Goal: Task Accomplishment & Management: Manage account settings

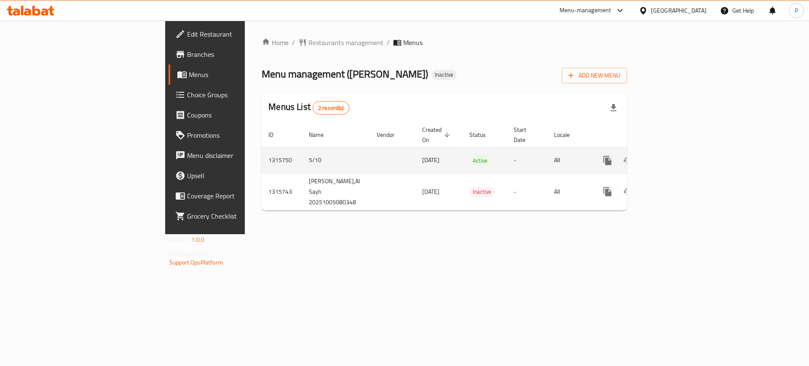
click at [673, 156] on icon "enhanced table" at bounding box center [668, 161] width 10 height 10
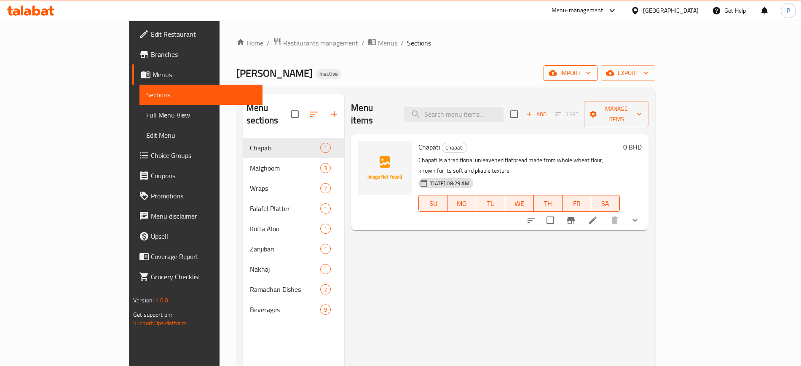
click at [591, 78] on span "import" at bounding box center [570, 73] width 40 height 11
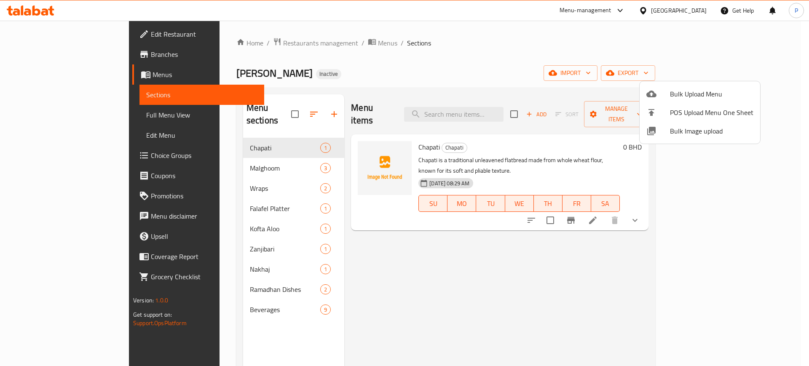
click at [701, 136] on span "Bulk Image upload" at bounding box center [711, 131] width 83 height 10
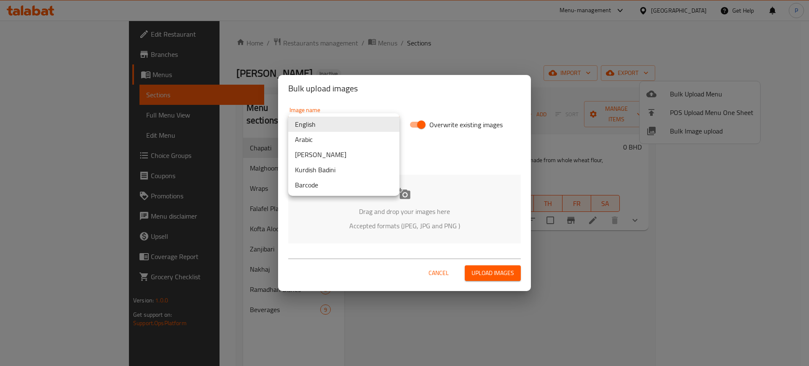
click at [353, 124] on body "​ Menu-management [GEOGRAPHIC_DATA] Get Help P Edit Restaurant Branches Menus S…" at bounding box center [404, 194] width 809 height 346
click at [435, 186] on div at bounding box center [404, 183] width 809 height 366
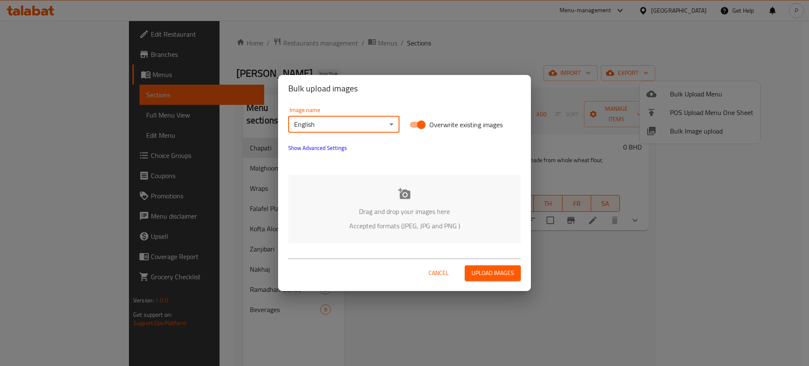
click at [421, 199] on div "Drag and drop your images here Accepted formats (JPEG, JPG and PNG )" at bounding box center [404, 209] width 233 height 69
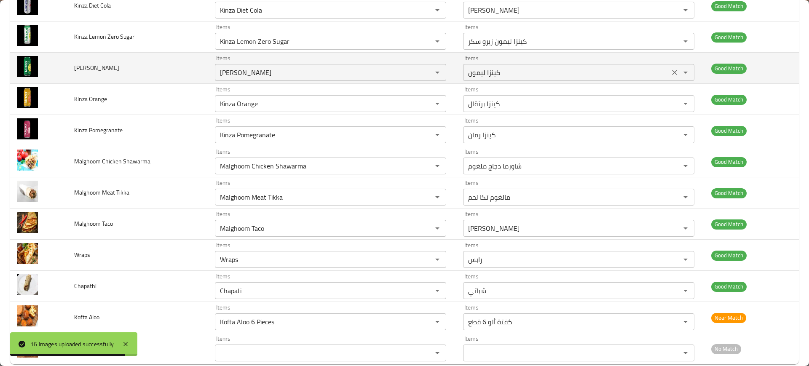
scroll to position [279, 0]
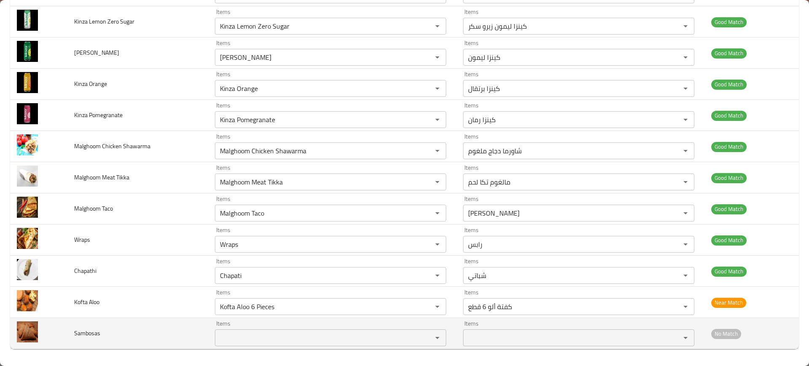
click at [130, 345] on td "Sambosas" at bounding box center [137, 333] width 141 height 31
drag, startPoint x: 94, startPoint y: 333, endPoint x: 84, endPoint y: 330, distance: 10.4
click at [77, 332] on span "Sambosas" at bounding box center [87, 333] width 26 height 11
copy span "ambos"
click at [279, 328] on div "Items Items" at bounding box center [330, 334] width 231 height 26
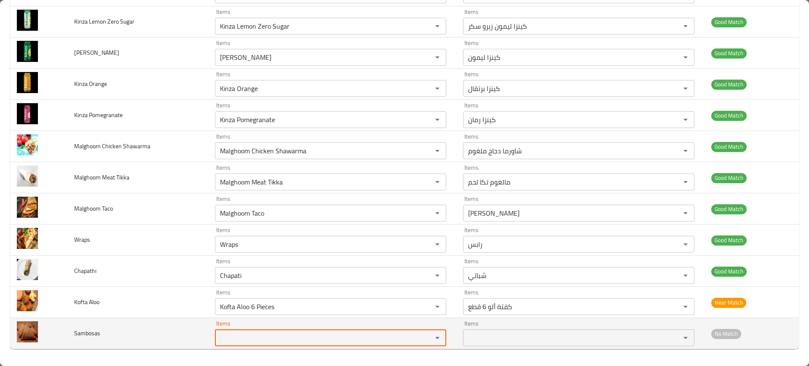
paste input "ambos"
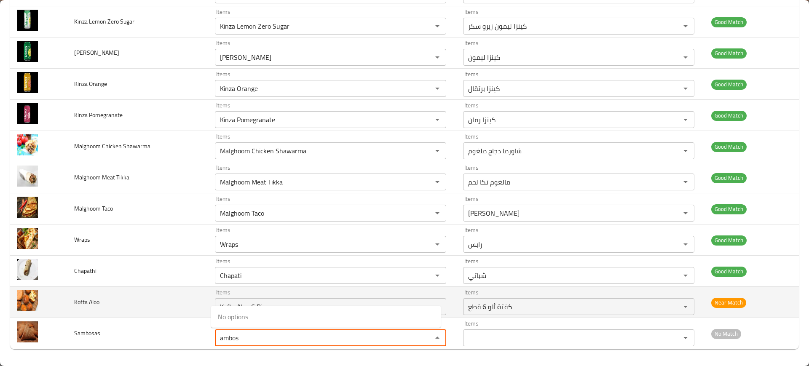
type input "ambos"
click at [127, 293] on td "Kofta Aloo" at bounding box center [137, 302] width 141 height 31
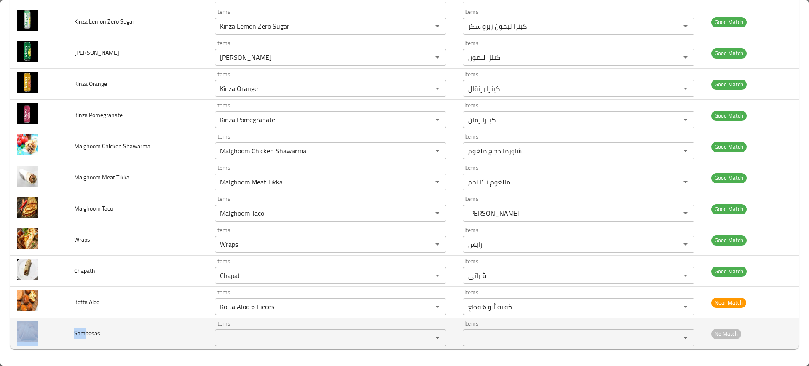
click at [64, 332] on tr "Sambosas Items Items Items Items No Match" at bounding box center [404, 333] width 789 height 31
copy tr "[PERSON_NAME]"
click at [265, 329] on div "Items Items" at bounding box center [330, 334] width 231 height 26
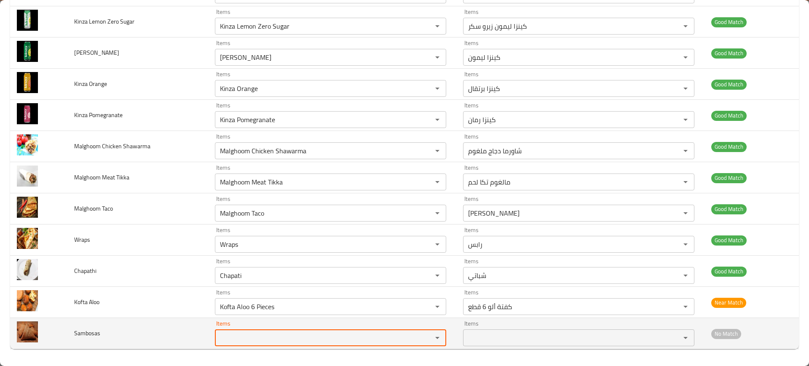
paste input "[PERSON_NAME]"
drag, startPoint x: 225, startPoint y: 336, endPoint x: 182, endPoint y: 327, distance: 44.0
click at [189, 332] on tr "Sambosas Items Sam Items Items Items No Match" at bounding box center [404, 333] width 789 height 31
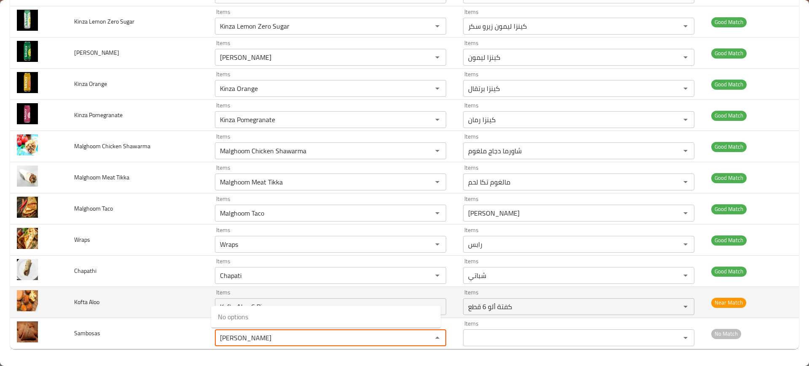
type input "[PERSON_NAME]"
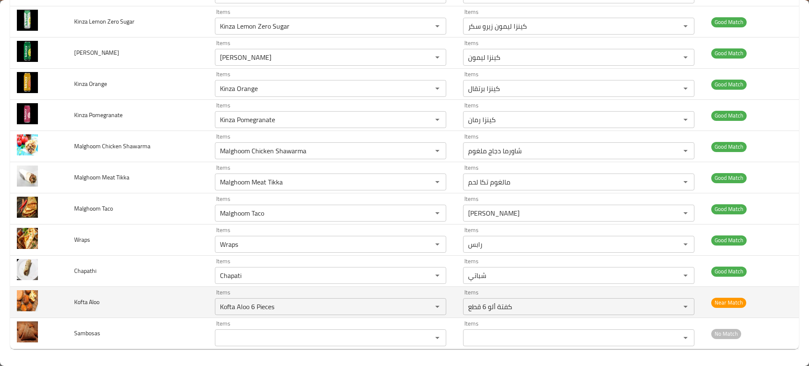
click at [180, 303] on td "Kofta Aloo" at bounding box center [137, 302] width 141 height 31
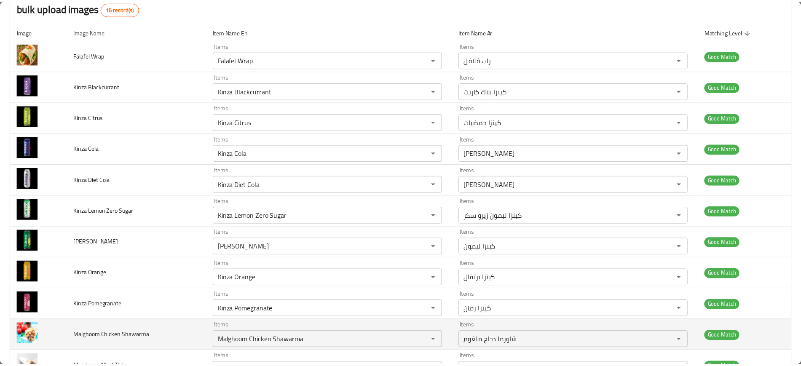
scroll to position [0, 0]
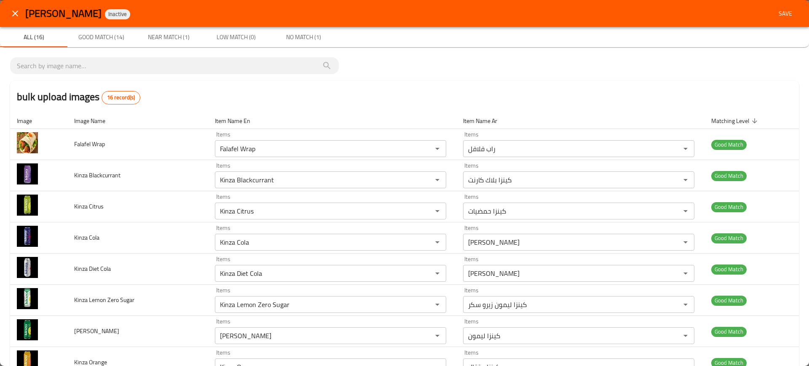
click at [785, 8] on span "Save" at bounding box center [785, 13] width 20 height 11
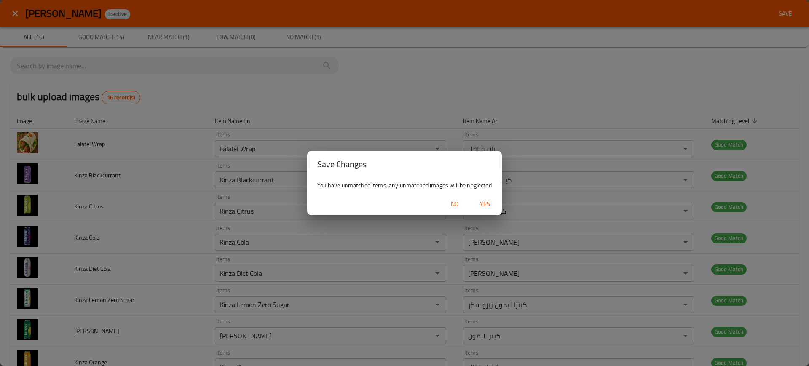
click at [485, 197] on button "Yes" at bounding box center [485, 204] width 27 height 16
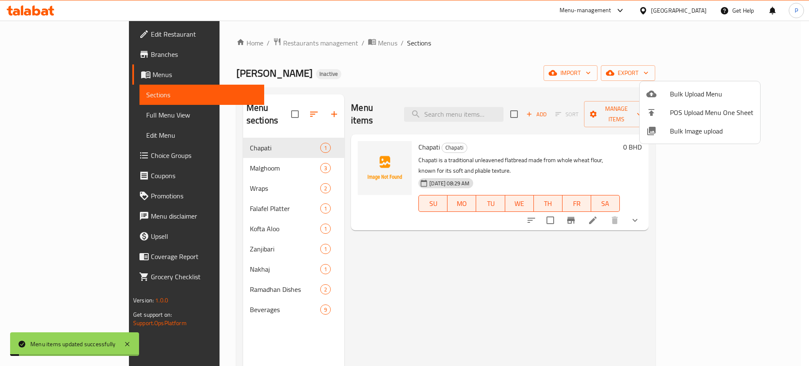
click at [249, 184] on div at bounding box center [404, 183] width 809 height 366
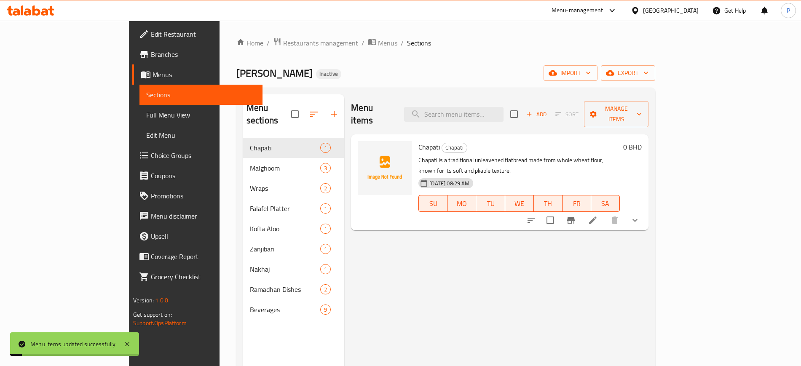
click at [257, 163] on div "Malghoom 3" at bounding box center [294, 168] width 102 height 20
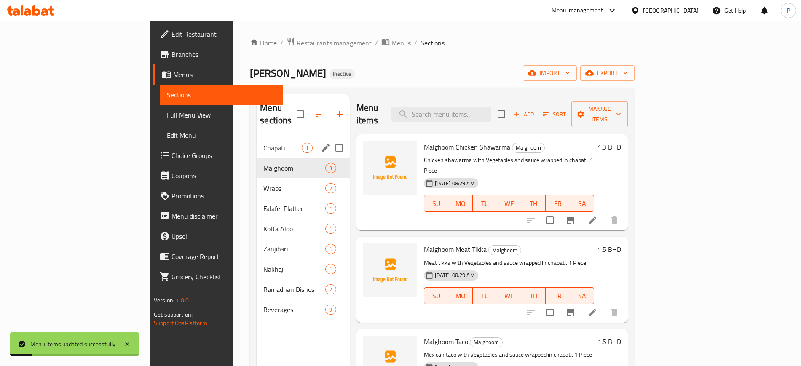
click at [263, 143] on span "Chapati" at bounding box center [282, 148] width 38 height 10
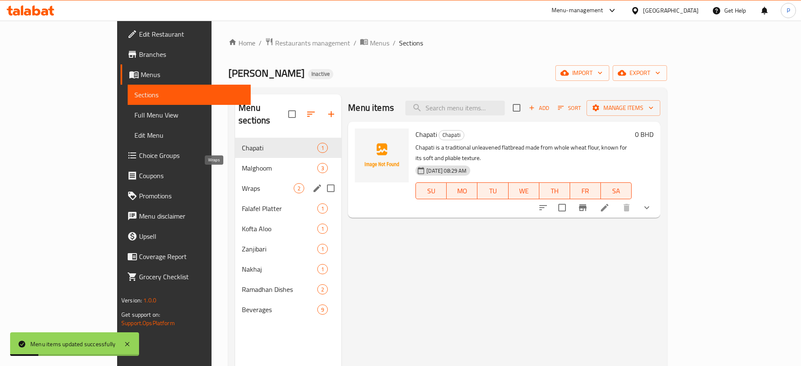
click at [242, 183] on span "Wraps" at bounding box center [268, 188] width 52 height 10
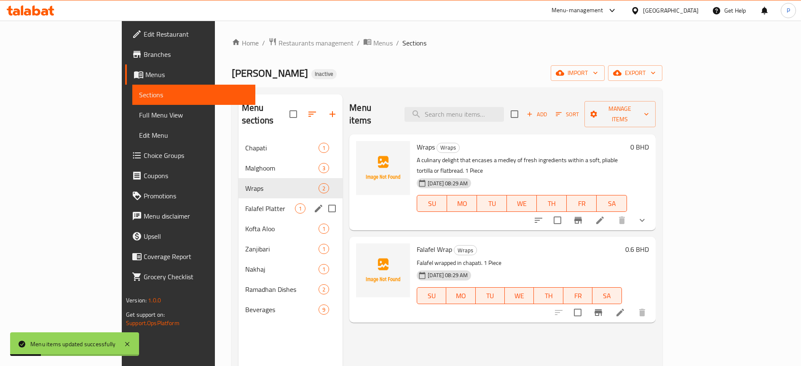
click at [239, 259] on div "Nakhaj 1" at bounding box center [291, 269] width 104 height 20
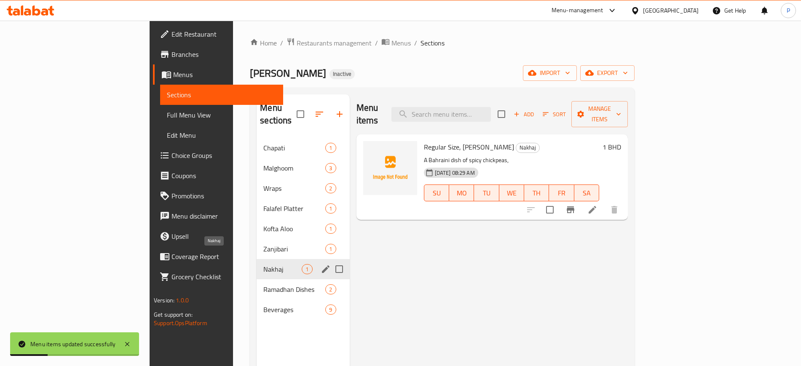
drag, startPoint x: 223, startPoint y: 269, endPoint x: 228, endPoint y: 236, distance: 32.7
click at [257, 279] on div "Ramadhan Dishes 2" at bounding box center [303, 289] width 93 height 20
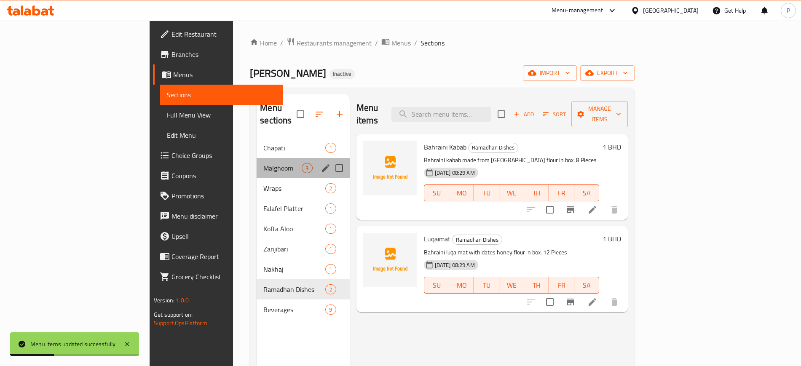
click at [257, 164] on div "Malghoom 3" at bounding box center [303, 168] width 93 height 20
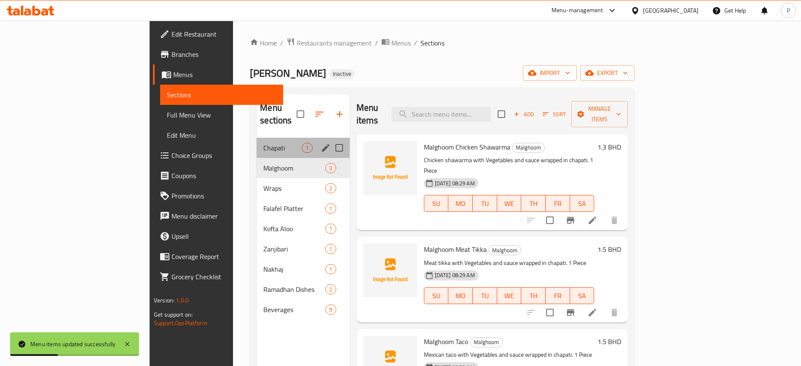
click at [257, 138] on div "Chapati 1" at bounding box center [303, 148] width 93 height 20
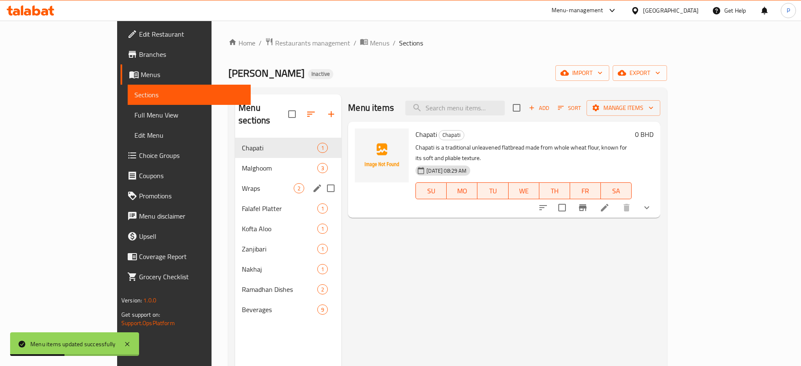
drag, startPoint x: 230, startPoint y: 182, endPoint x: 225, endPoint y: 209, distance: 27.0
click at [235, 183] on div "Wraps 2" at bounding box center [288, 188] width 106 height 20
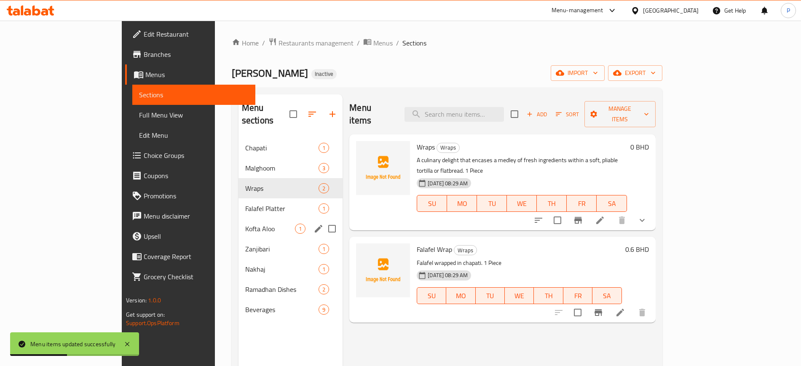
drag, startPoint x: 218, startPoint y: 236, endPoint x: 209, endPoint y: 258, distance: 23.1
click at [245, 244] on span "Zanjibari" at bounding box center [281, 249] width 73 height 10
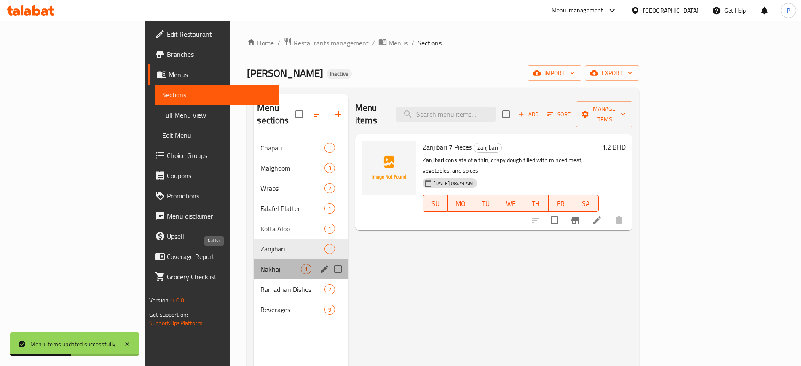
drag, startPoint x: 209, startPoint y: 258, endPoint x: 208, endPoint y: 273, distance: 15.2
click at [254, 263] on div "Nakhaj 1" at bounding box center [301, 269] width 95 height 20
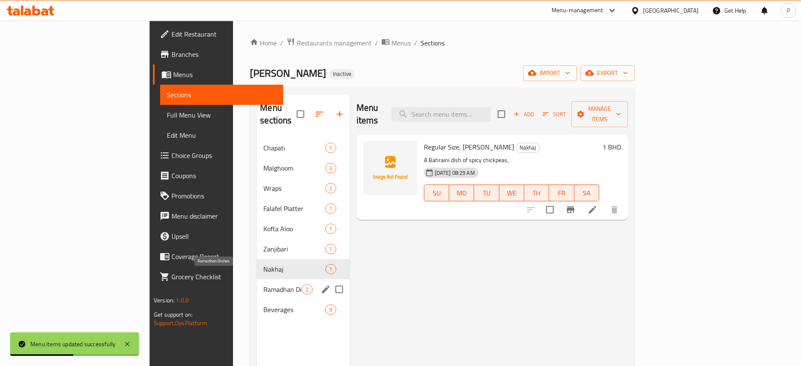
drag, startPoint x: 208, startPoint y: 273, endPoint x: 207, endPoint y: 279, distance: 6.1
click at [263, 284] on span "Ramadhan Dishes" at bounding box center [282, 289] width 38 height 10
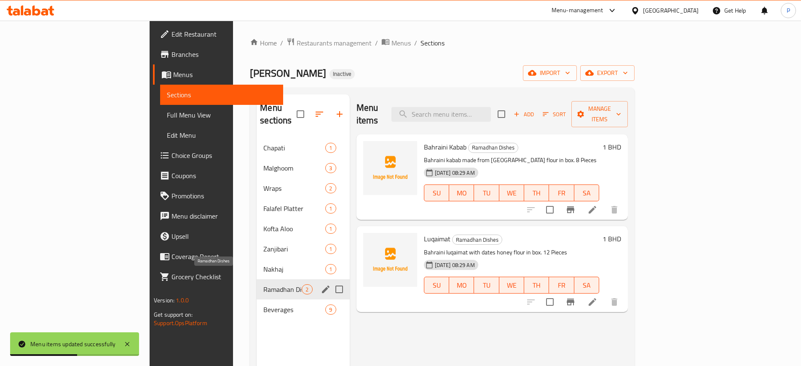
click at [263, 204] on span "Falafel Platter" at bounding box center [294, 209] width 62 height 10
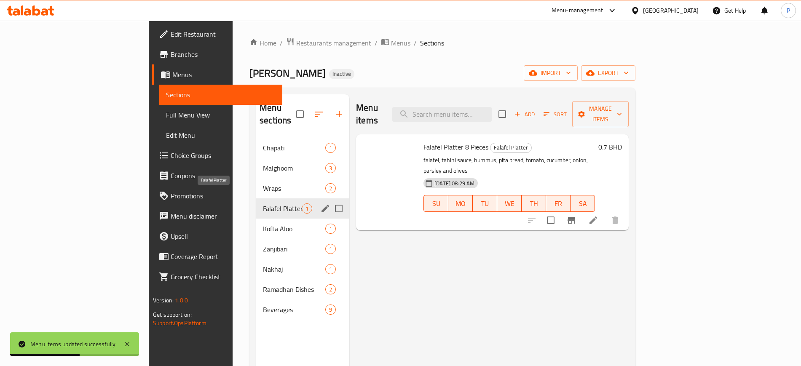
click at [263, 183] on span "Wraps" at bounding box center [294, 188] width 62 height 10
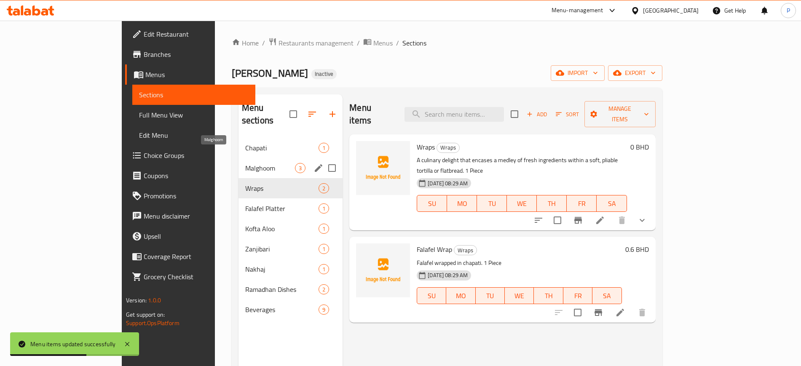
click at [245, 163] on span "Malghoom" at bounding box center [270, 168] width 50 height 10
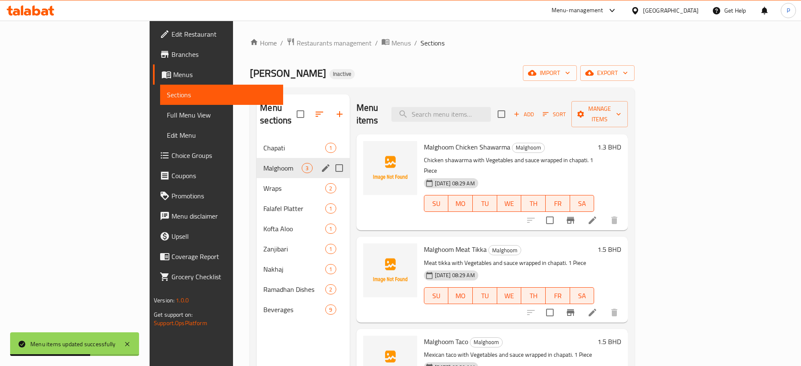
click at [257, 158] on div "Malghoom 3" at bounding box center [303, 168] width 93 height 20
click at [257, 140] on div "Chapati 1" at bounding box center [303, 148] width 93 height 20
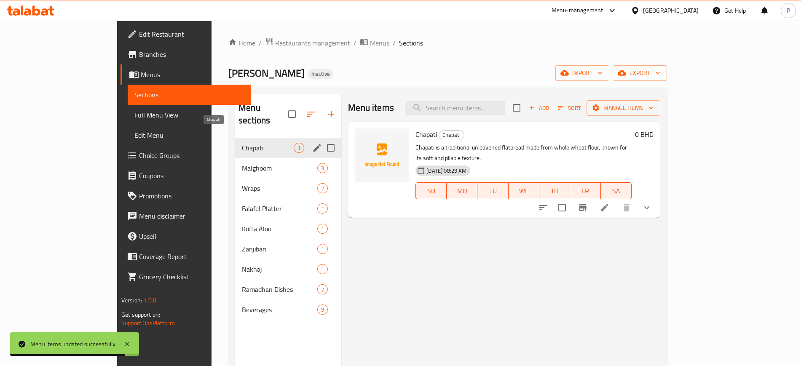
click at [258, 143] on span "Chapati" at bounding box center [268, 148] width 52 height 10
click at [249, 158] on div "Malghoom 3" at bounding box center [288, 168] width 106 height 20
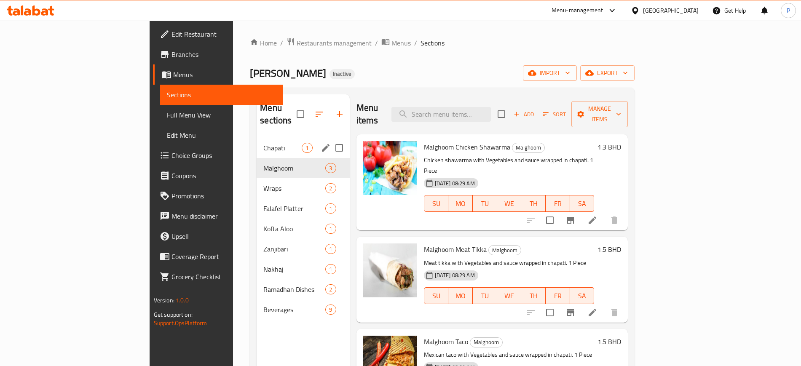
click at [257, 138] on div "Chapati 1" at bounding box center [303, 148] width 93 height 20
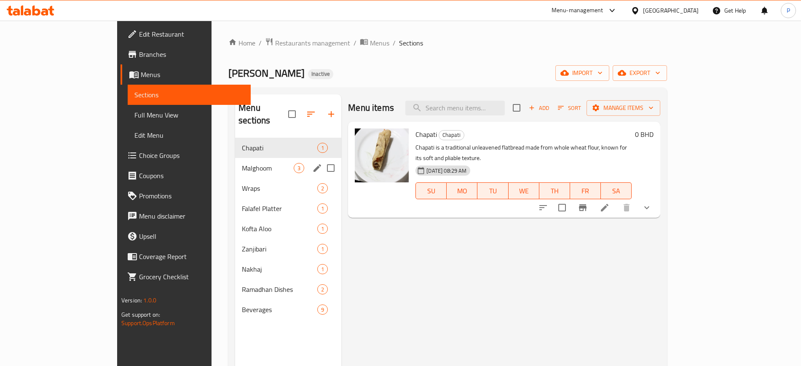
click at [242, 163] on span "Malghoom" at bounding box center [268, 168] width 52 height 10
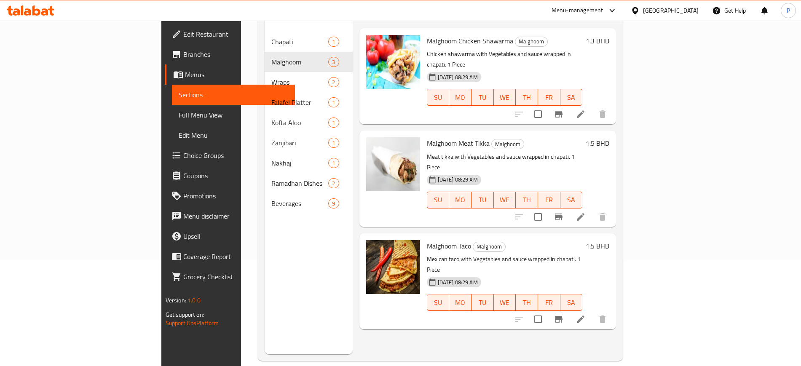
scroll to position [118, 0]
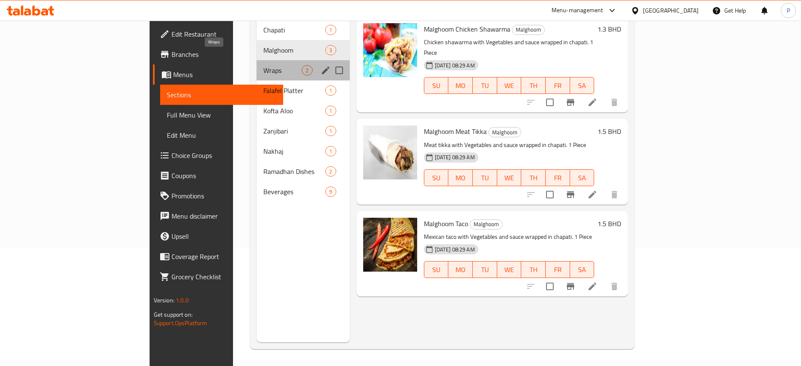
click at [263, 65] on span "Wraps" at bounding box center [282, 70] width 38 height 10
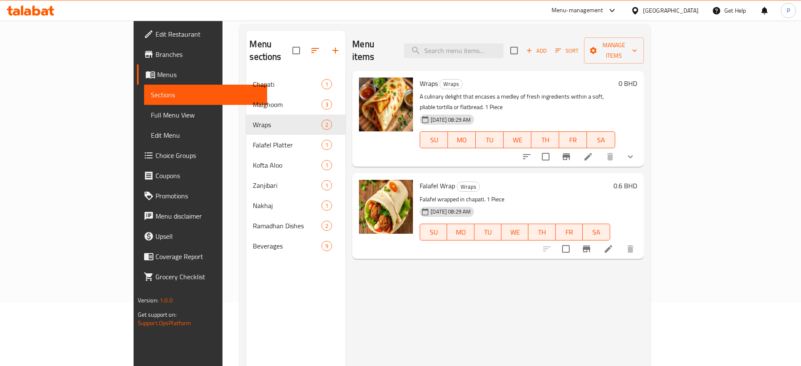
scroll to position [13, 0]
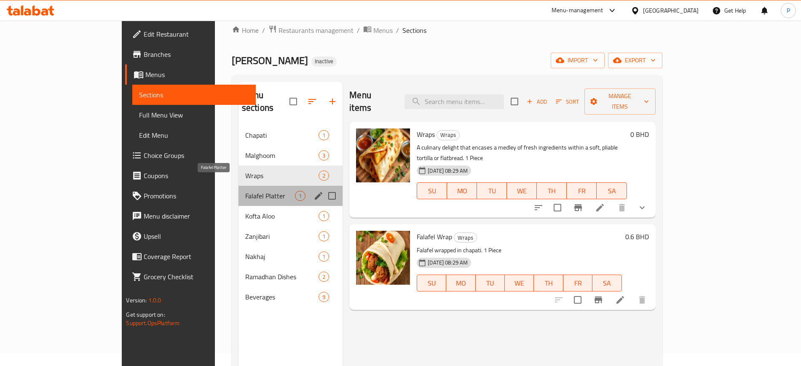
click at [258, 191] on span "Falafel Platter" at bounding box center [270, 196] width 50 height 10
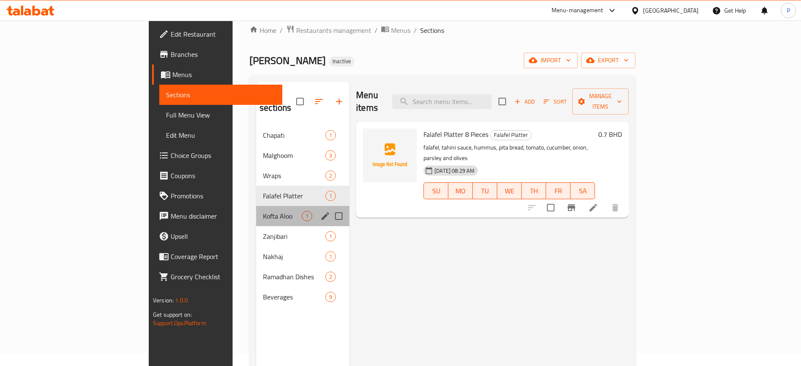
click at [256, 209] on div "Kofta Aloo 1" at bounding box center [302, 216] width 93 height 20
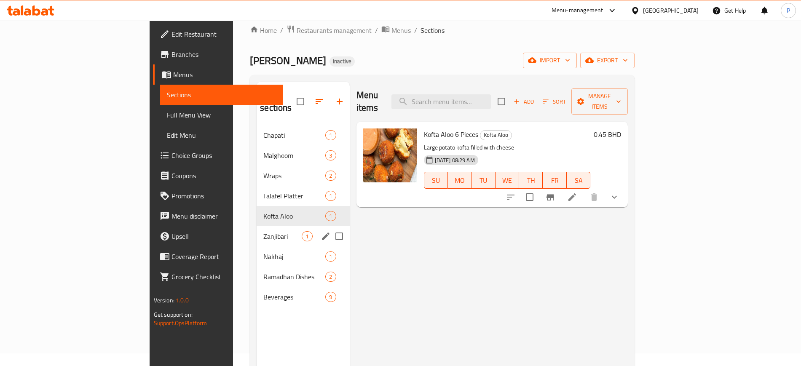
click at [257, 226] on div "Zanjibari 1" at bounding box center [303, 236] width 93 height 20
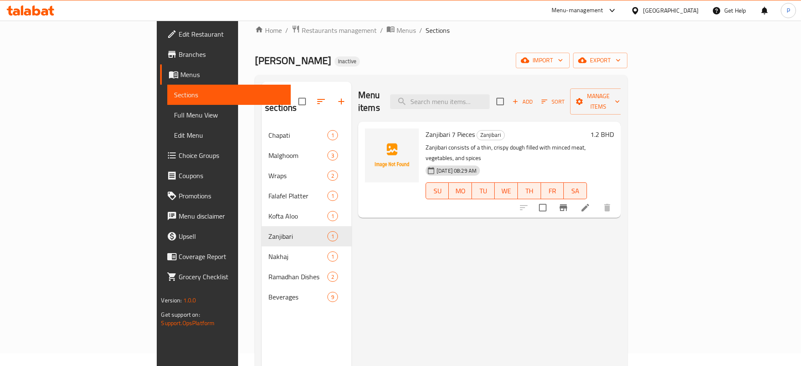
click at [351, 245] on div "Menu items Add Sort Manage items Zanjibari 7 Pieces Zanjibari Zanjibari consist…" at bounding box center [485, 265] width 269 height 366
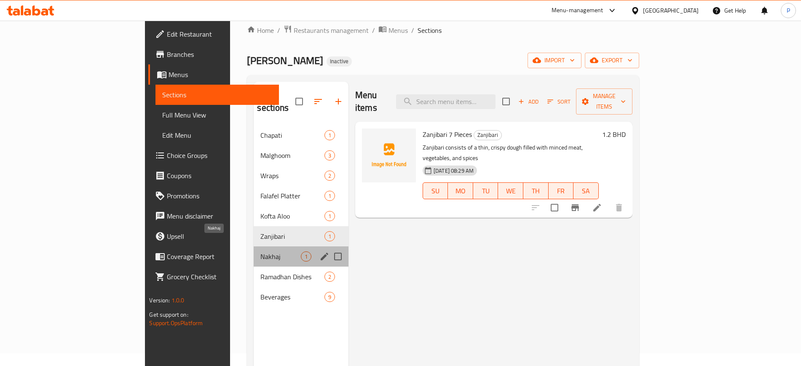
click at [260, 252] on span "Nakhaj" at bounding box center [280, 257] width 40 height 10
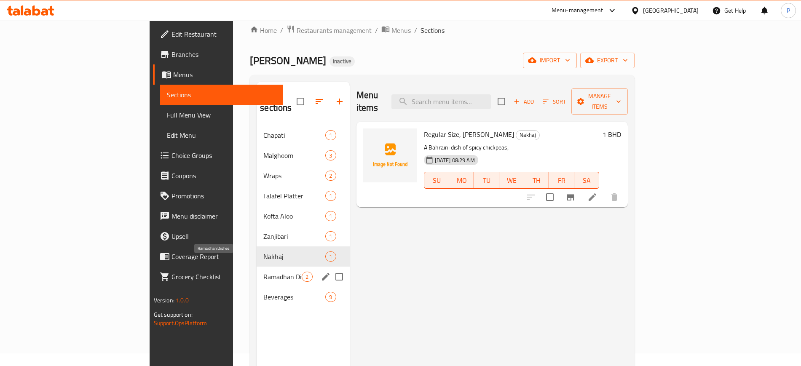
click at [263, 272] on span "Ramadhan Dishes" at bounding box center [282, 277] width 38 height 10
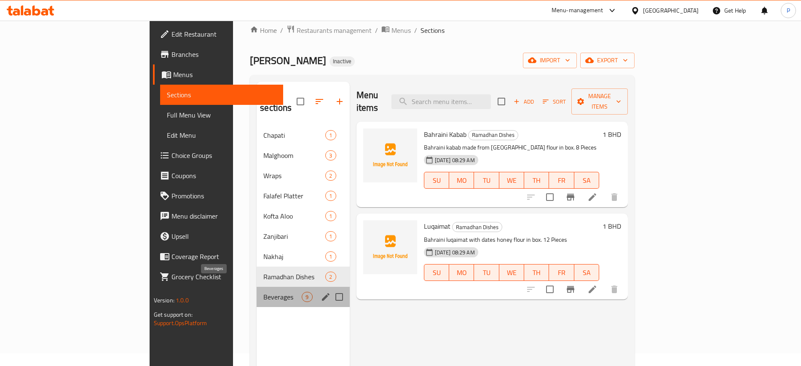
click at [263, 292] on span "Beverages" at bounding box center [282, 297] width 38 height 10
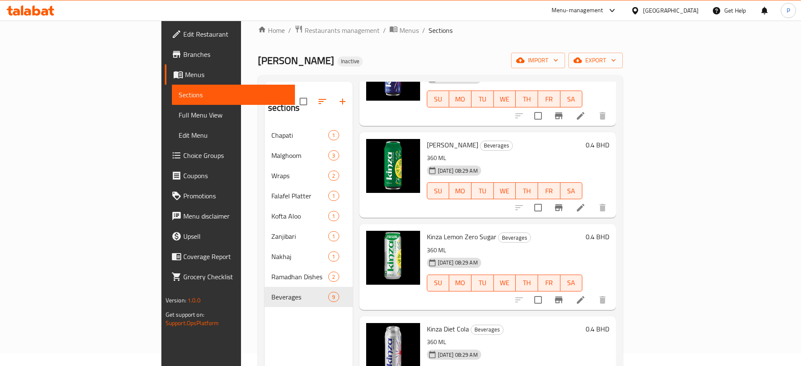
scroll to position [115, 0]
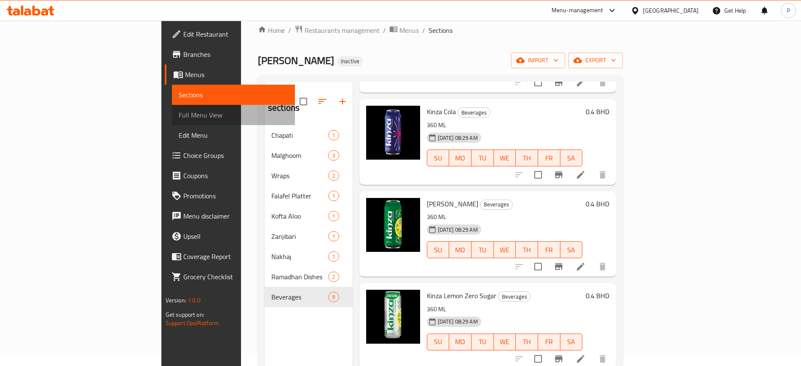
click at [179, 112] on span "Full Menu View" at bounding box center [234, 115] width 110 height 10
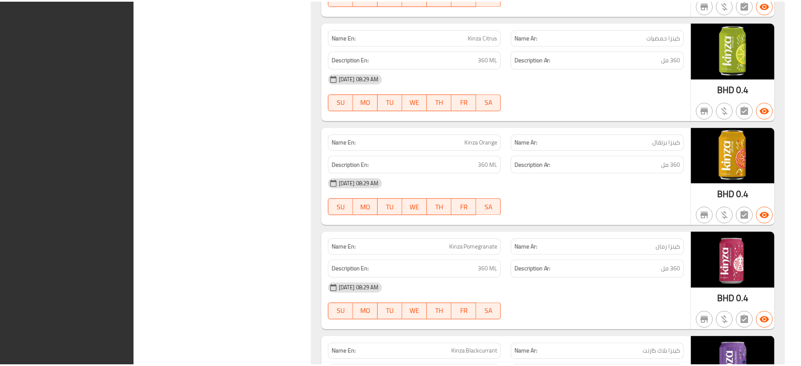
scroll to position [2637, 0]
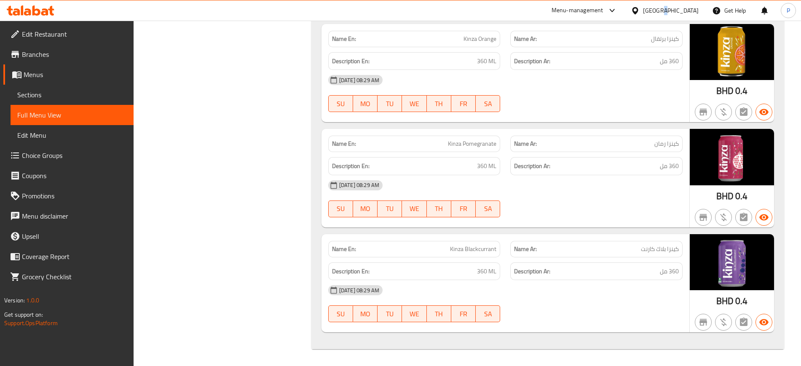
click at [697, 13] on div "[GEOGRAPHIC_DATA]" at bounding box center [671, 10] width 56 height 9
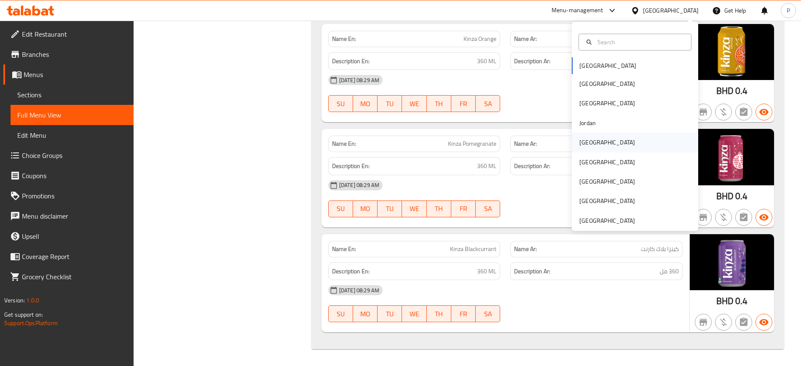
click at [591, 137] on div "[GEOGRAPHIC_DATA]" at bounding box center [607, 142] width 69 height 19
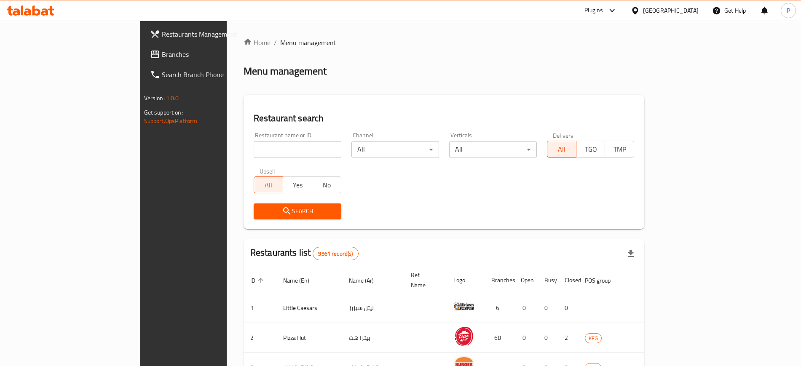
click at [254, 145] on input "search" at bounding box center [298, 149] width 88 height 17
paste input "FAAT"
type input "FAAT"
click at [268, 214] on span "Search" at bounding box center [297, 211] width 74 height 11
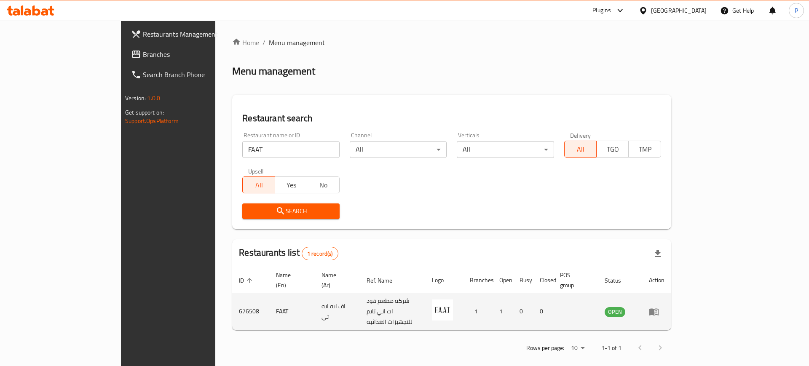
click at [659, 309] on icon "enhanced table" at bounding box center [653, 312] width 9 height 7
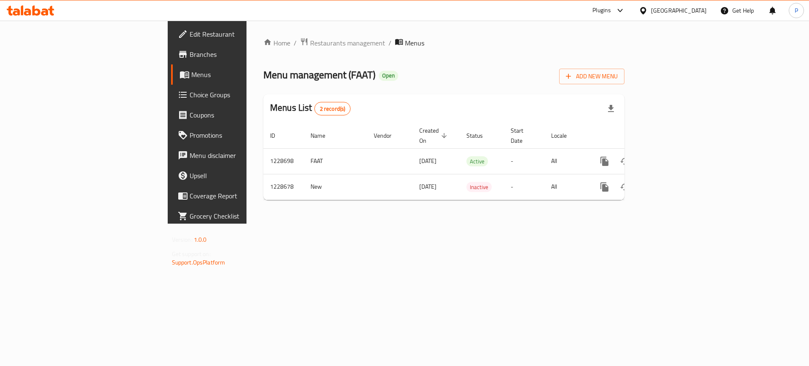
click at [190, 35] on span "Edit Restaurant" at bounding box center [243, 34] width 107 height 10
